Goal: Task Accomplishment & Management: Manage account settings

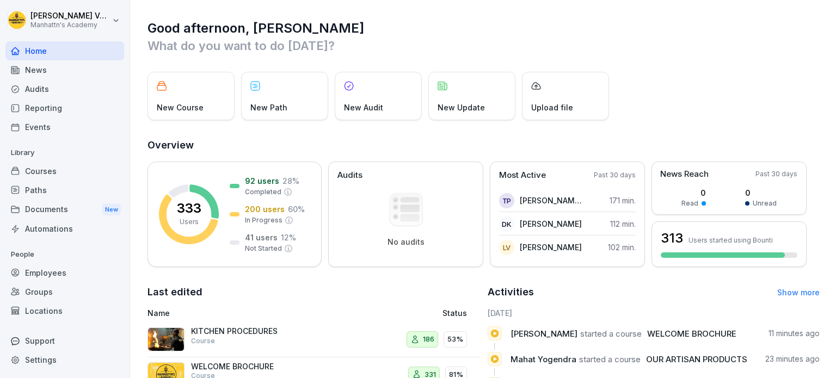
click at [52, 205] on div "Documents New" at bounding box center [64, 210] width 119 height 20
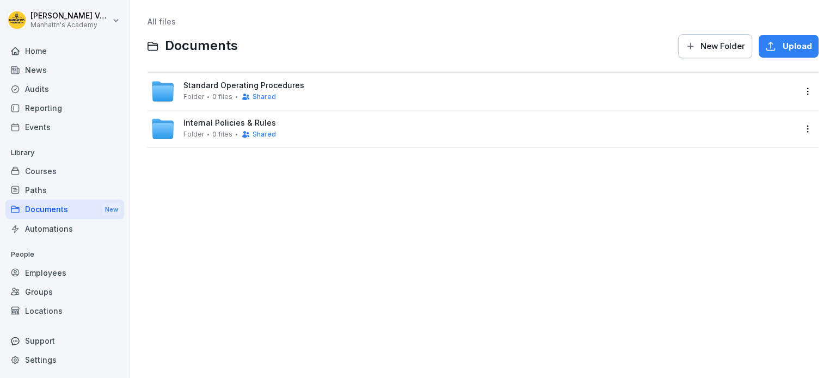
click at [237, 128] on div "Internal Policies & Rules Folder 0 files Shared" at bounding box center [229, 129] width 93 height 20
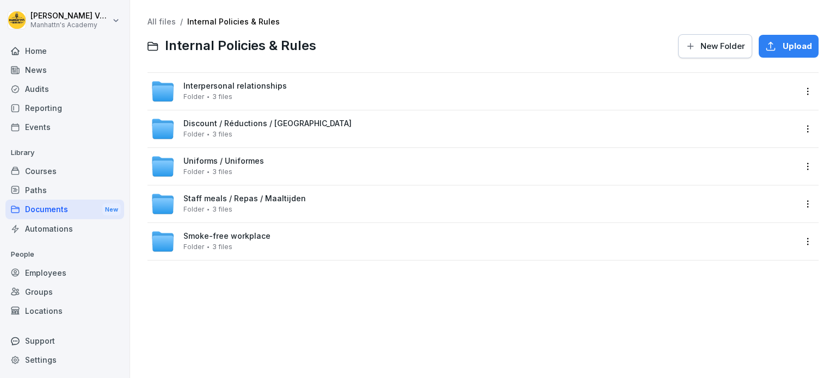
click at [162, 22] on link "All files" at bounding box center [161, 21] width 28 height 9
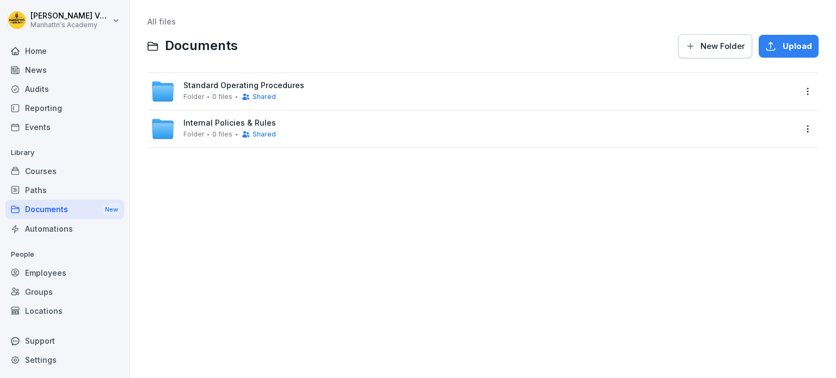
click at [257, 88] on span "Standard Operating Procedures" at bounding box center [243, 85] width 121 height 9
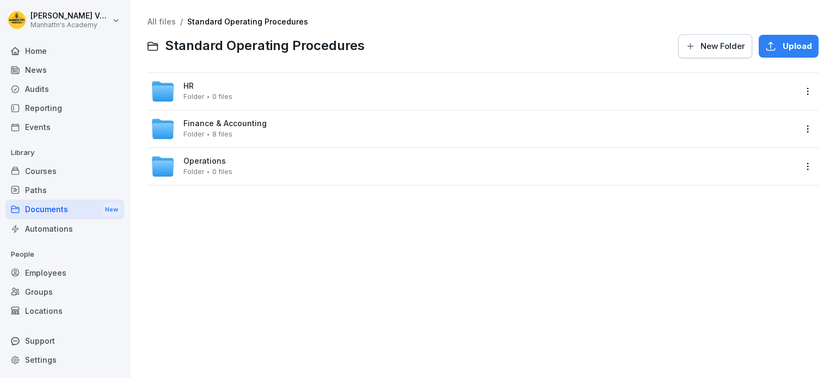
click at [254, 126] on span "Finance & Accounting" at bounding box center [224, 123] width 83 height 9
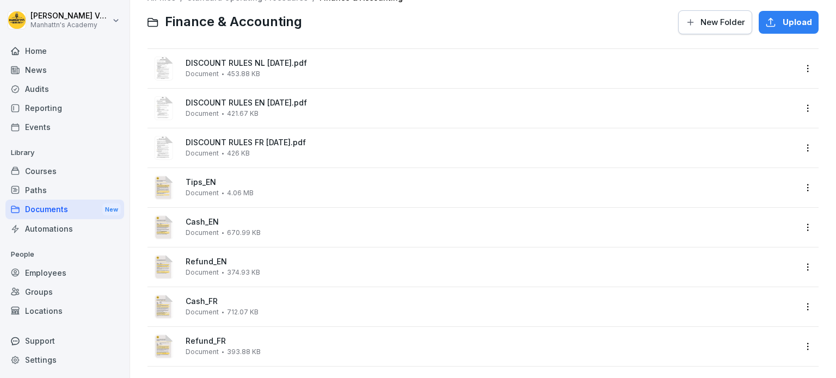
scroll to position [37, 0]
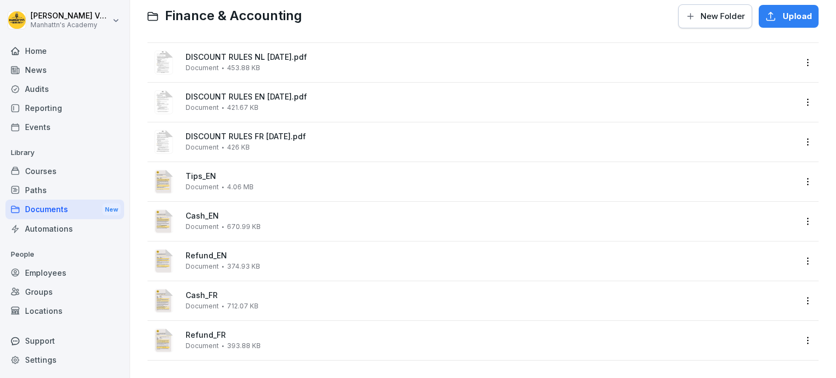
click at [75, 216] on div "Documents New" at bounding box center [64, 210] width 119 height 20
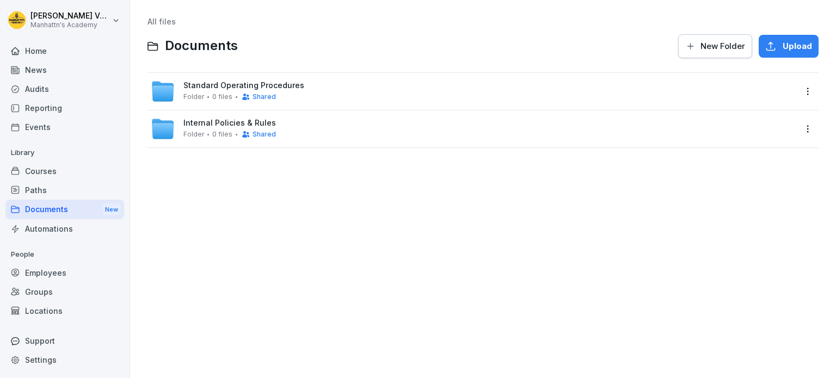
click at [223, 89] on span "Standard Operating Procedures" at bounding box center [243, 85] width 121 height 9
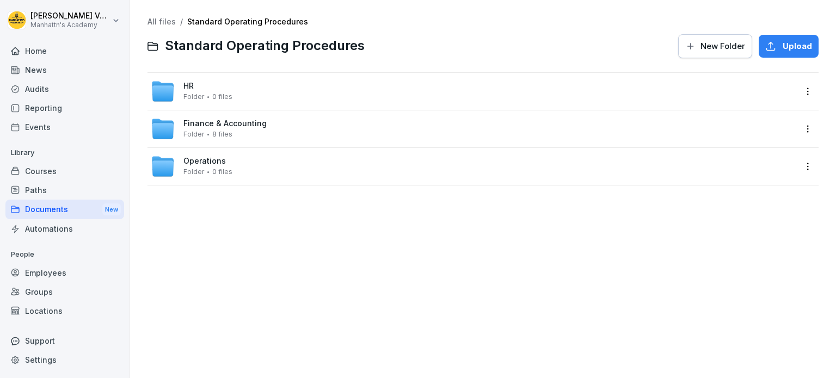
click at [208, 161] on span "Operations" at bounding box center [204, 161] width 42 height 9
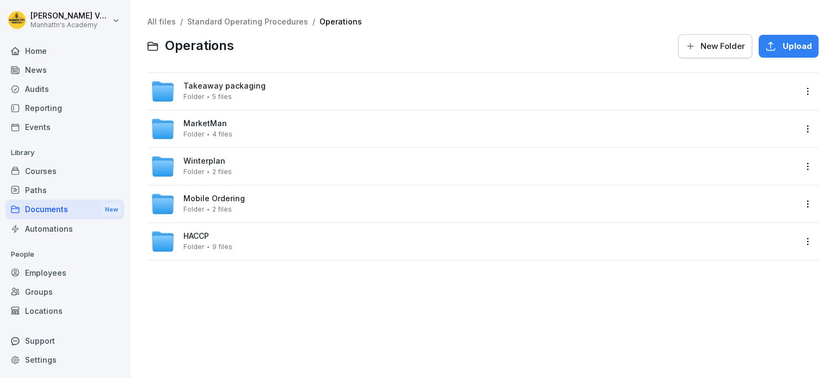
click at [278, 26] on div "All files / Standard Operating Procedures / Operations Operations New Folder Up…" at bounding box center [482, 38] width 671 height 42
click at [274, 22] on link "Standard Operating Procedures" at bounding box center [247, 21] width 121 height 9
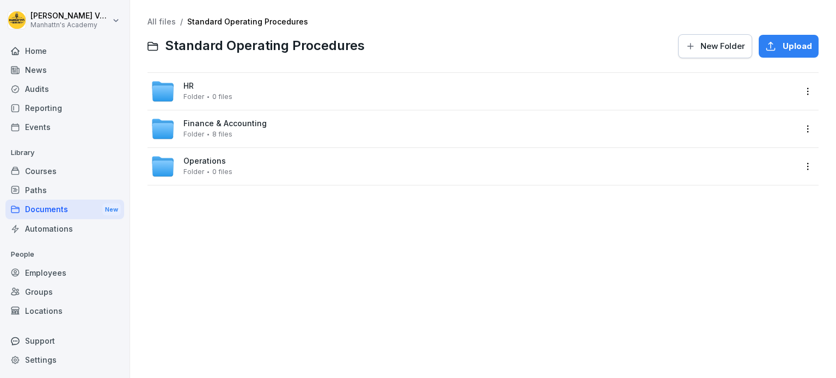
click at [211, 122] on span "Finance & Accounting" at bounding box center [224, 123] width 83 height 9
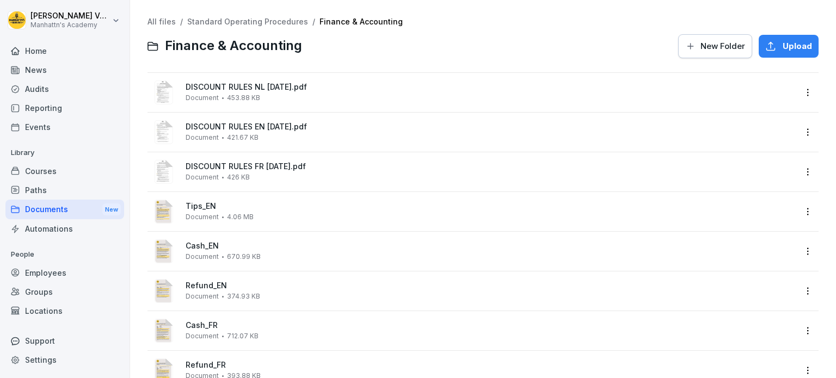
click at [250, 17] on link "Standard Operating Procedures" at bounding box center [247, 21] width 121 height 9
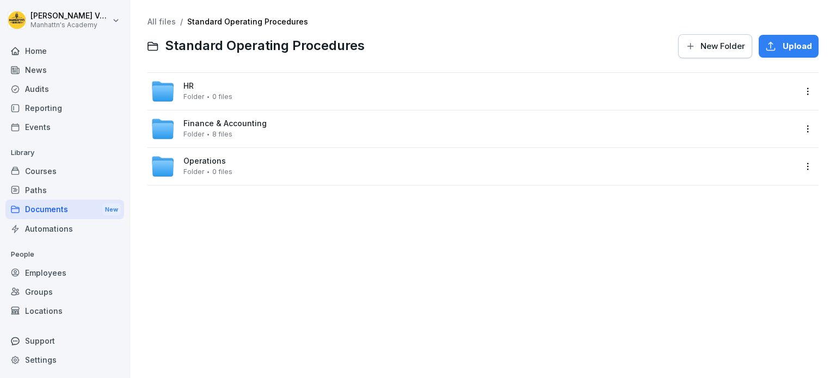
click at [201, 161] on span "Operations" at bounding box center [204, 161] width 42 height 9
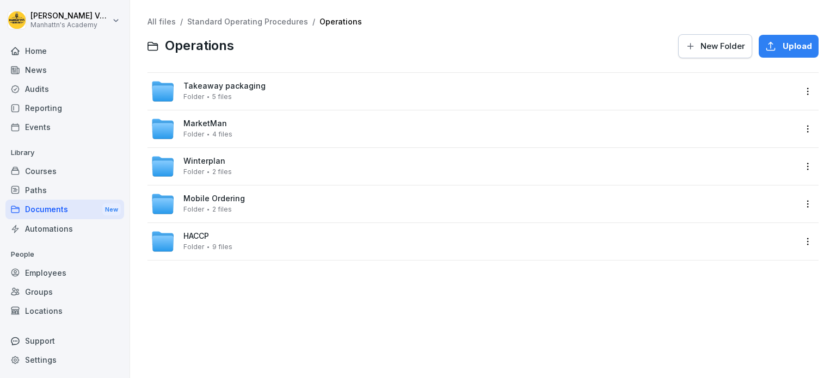
click at [720, 50] on span "New Folder" at bounding box center [722, 46] width 45 height 12
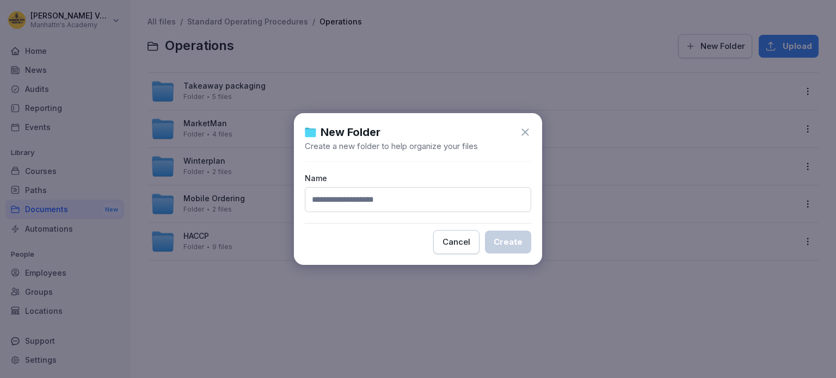
click at [383, 199] on input at bounding box center [418, 199] width 226 height 25
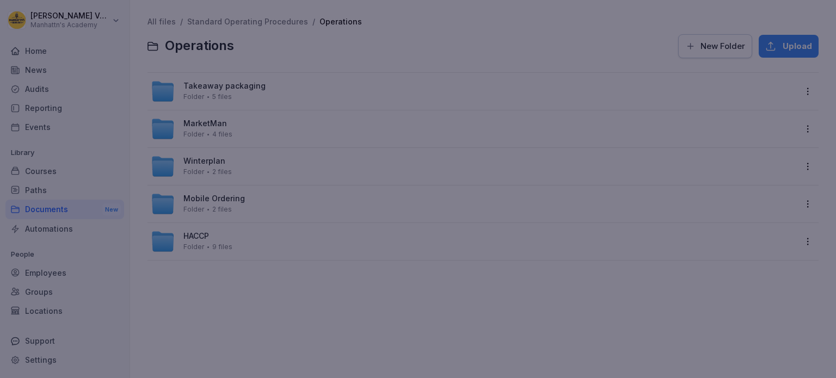
click at [207, 237] on div at bounding box center [418, 189] width 836 height 378
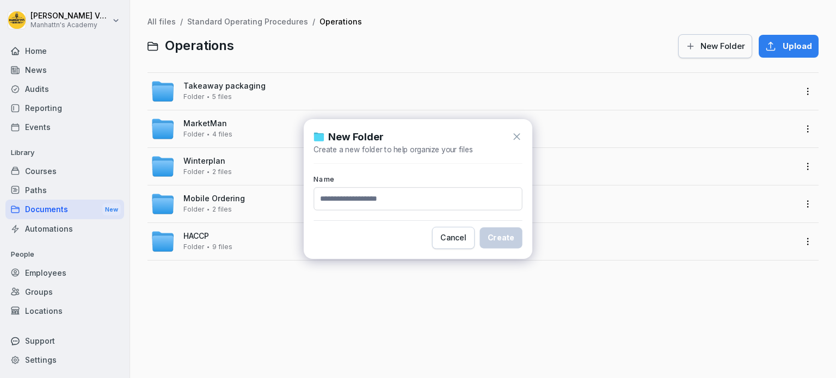
click at [207, 237] on span "HACCP" at bounding box center [196, 236] width 26 height 9
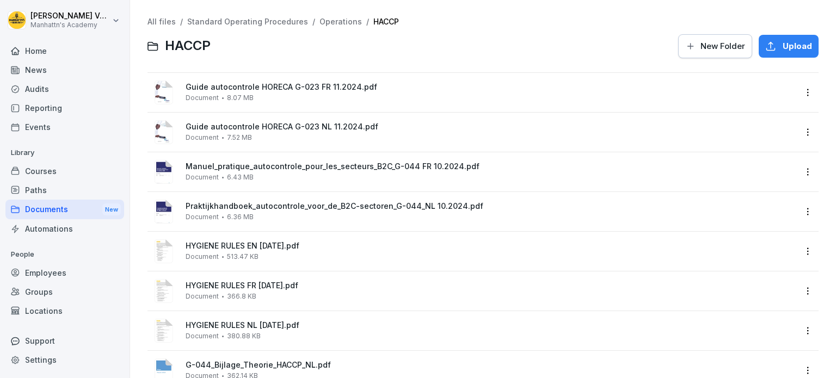
click at [322, 23] on link "Operations" at bounding box center [340, 21] width 42 height 9
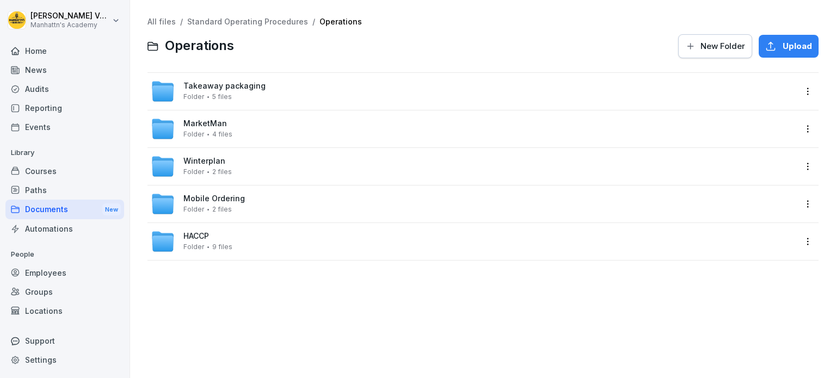
click at [243, 302] on div "All files / Standard Operating Procedures / Operations Operations New Folder Up…" at bounding box center [482, 189] width 689 height 362
click at [713, 42] on span "New Folder" at bounding box center [722, 46] width 45 height 12
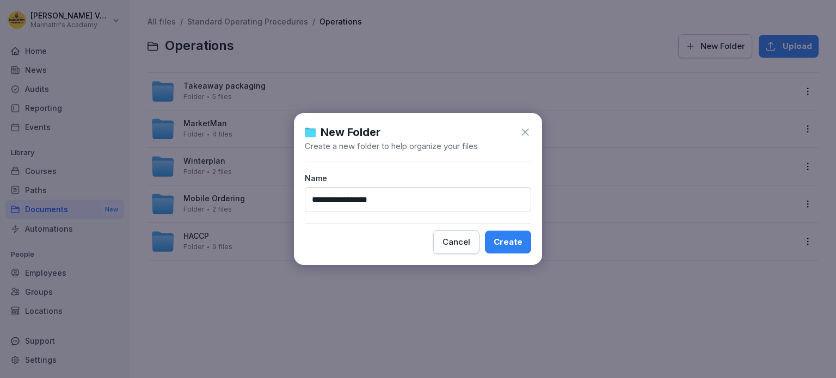
type input "**********"
click at [485, 231] on button "Create" at bounding box center [508, 242] width 46 height 23
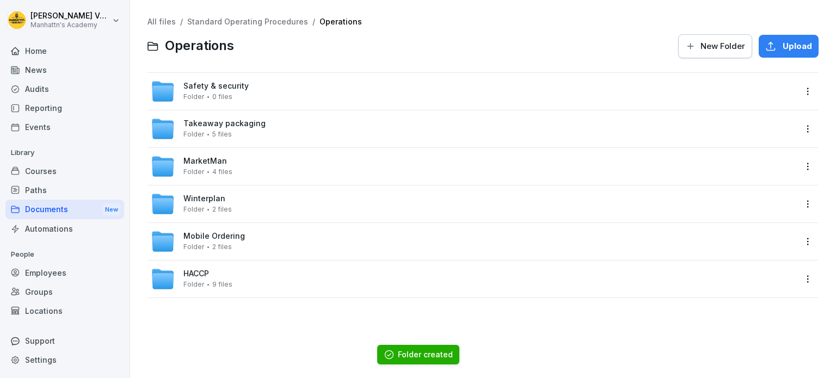
click at [225, 89] on span "Safety & security" at bounding box center [215, 86] width 65 height 9
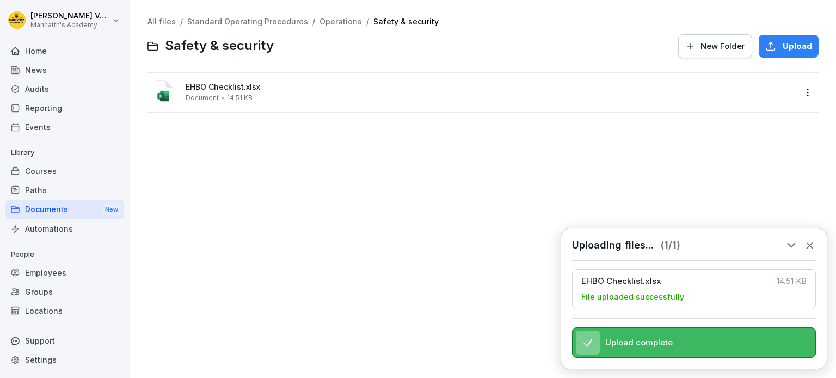
click at [342, 23] on link "Operations" at bounding box center [340, 21] width 42 height 9
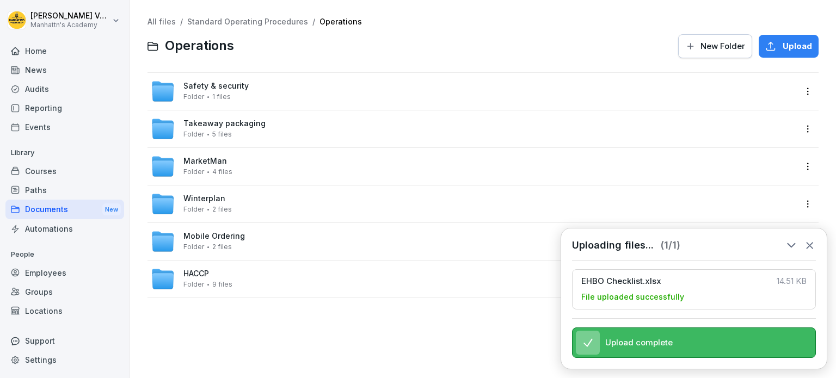
click at [259, 23] on link "Standard Operating Procedures" at bounding box center [247, 21] width 121 height 9
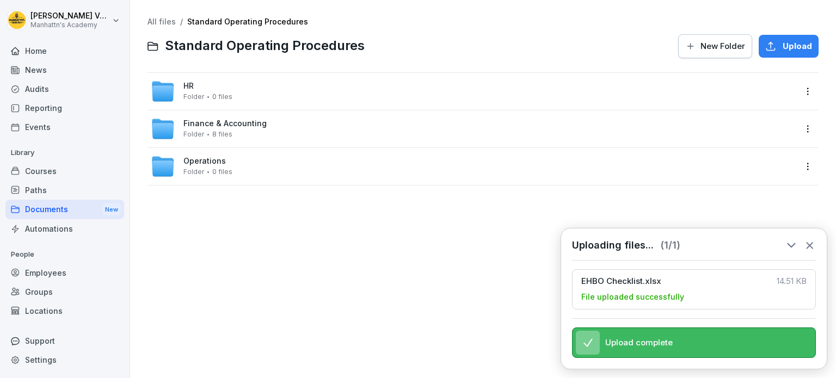
click at [205, 158] on span "Operations" at bounding box center [204, 161] width 42 height 9
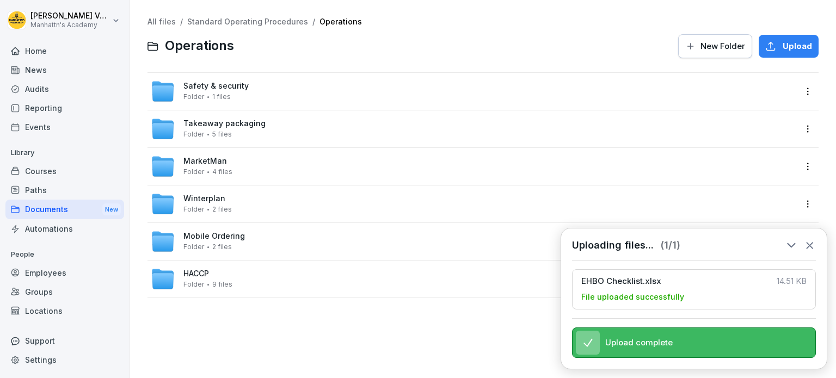
click at [226, 325] on div "All files / Standard Operating Procedures / Operations Operations New Folder Up…" at bounding box center [482, 189] width 689 height 362
click at [251, 19] on link "Standard Operating Procedures" at bounding box center [247, 21] width 121 height 9
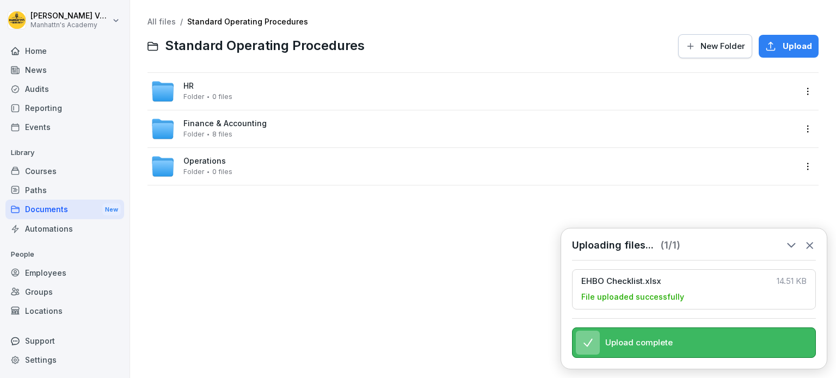
click at [811, 243] on icon at bounding box center [809, 246] width 6 height 6
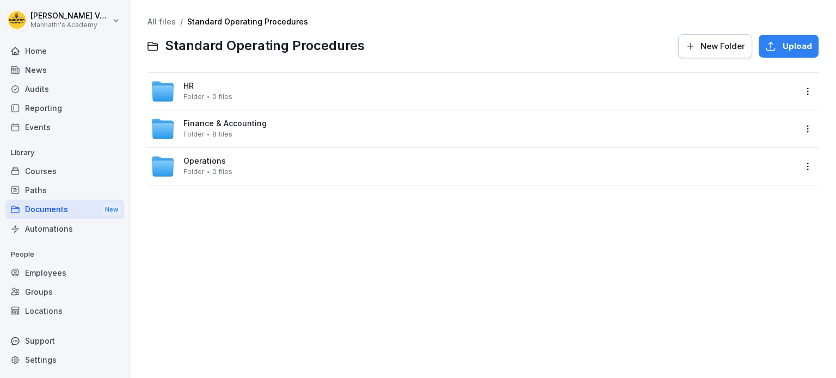
click at [198, 162] on span "Operations" at bounding box center [204, 161] width 42 height 9
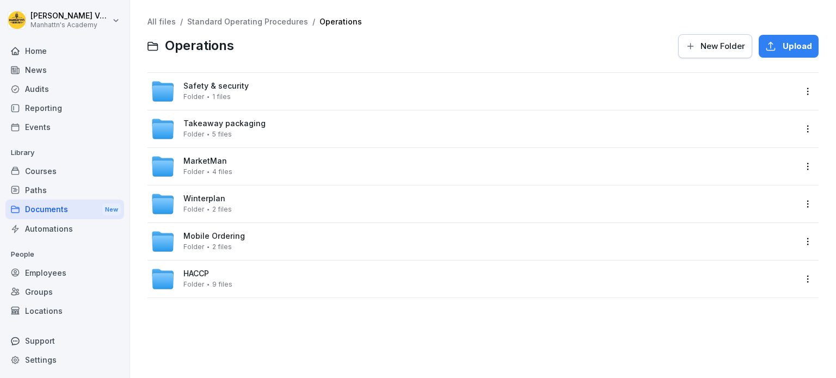
click at [237, 324] on div "All files / Standard Operating Procedures / Operations Operations New Folder Up…" at bounding box center [482, 189] width 689 height 362
click at [707, 44] on span "New Folder" at bounding box center [722, 46] width 45 height 12
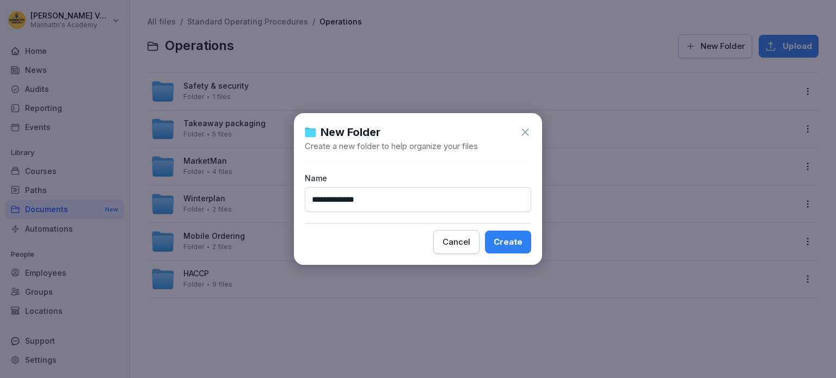
type input "**********"
click at [485, 231] on button "Create" at bounding box center [508, 242] width 46 height 23
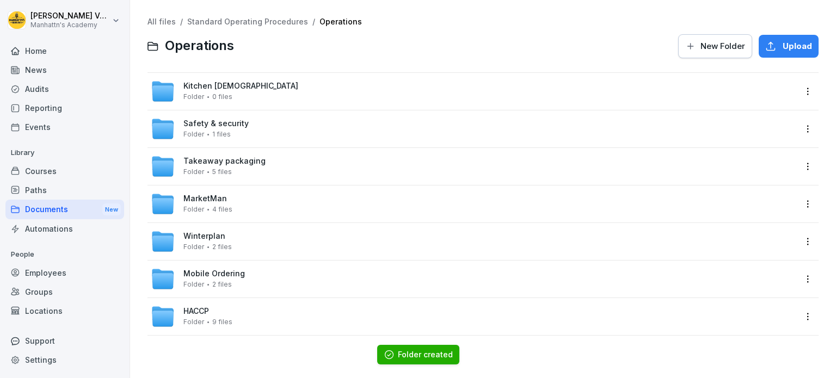
click at [195, 83] on span "Kitchen [DEMOGRAPHIC_DATA]" at bounding box center [240, 86] width 115 height 9
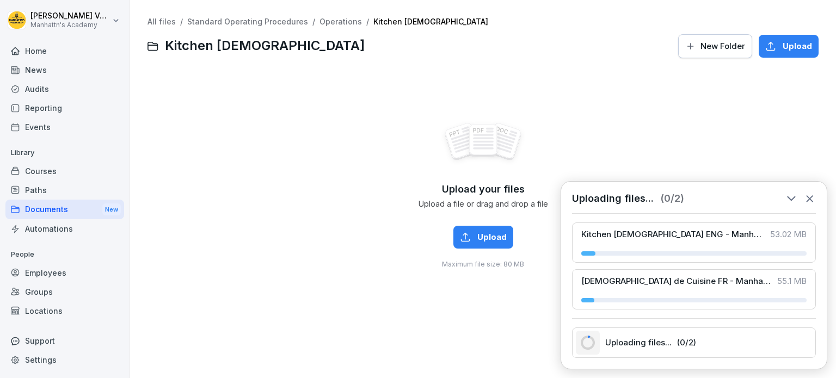
click at [340, 23] on link "Operations" at bounding box center [340, 21] width 42 height 9
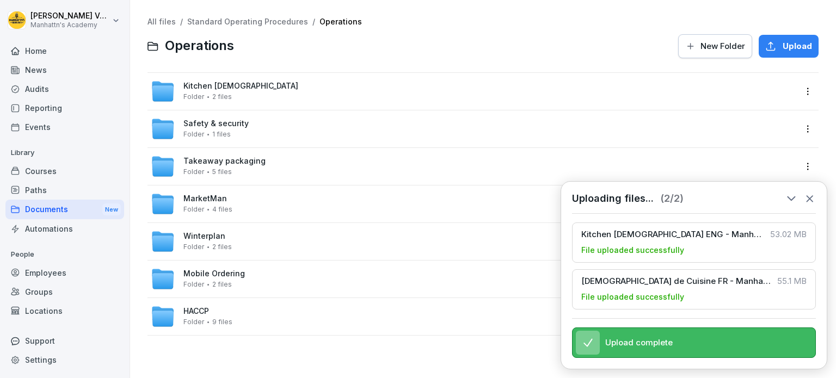
click at [270, 23] on link "Standard Operating Procedures" at bounding box center [247, 21] width 121 height 9
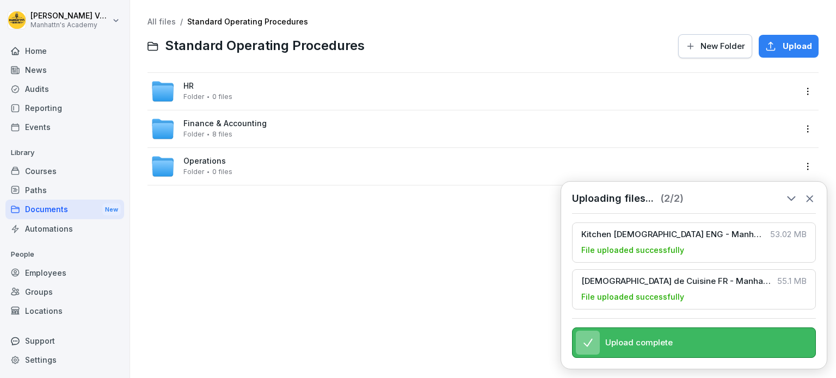
click at [211, 128] on div "Finance & Accounting Folder 8 files" at bounding box center [224, 128] width 83 height 19
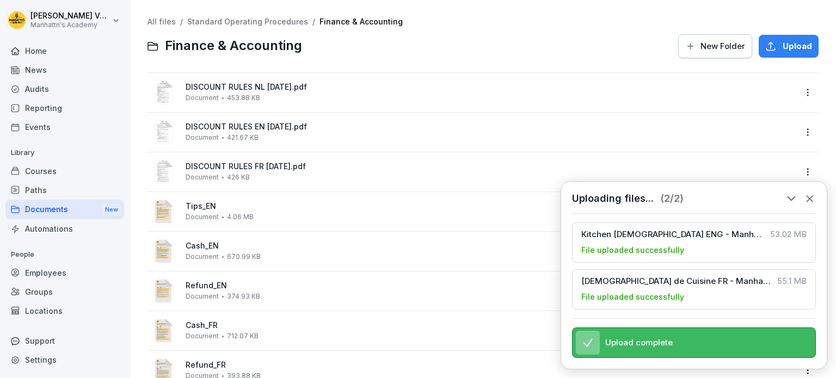
click at [809, 196] on icon at bounding box center [809, 199] width 6 height 6
